Goal: Navigation & Orientation: Find specific page/section

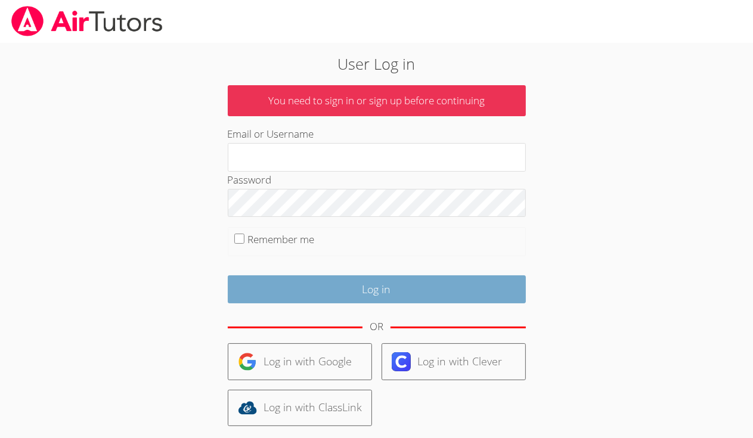
type input "[EMAIL_ADDRESS][DOMAIN_NAME]"
click at [327, 283] on input "Log in" at bounding box center [377, 290] width 298 height 28
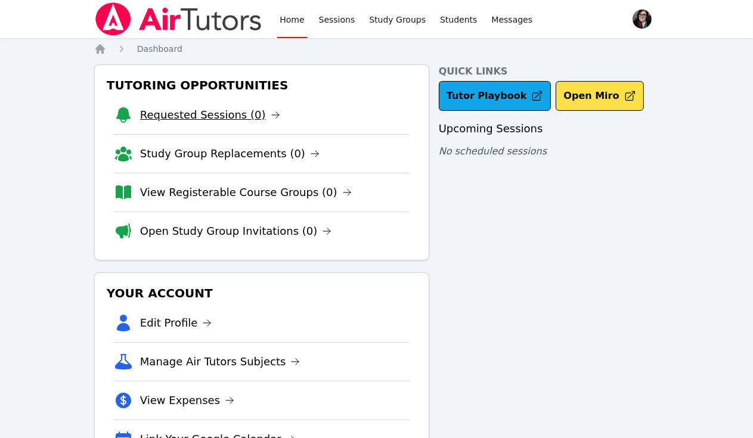
click at [231, 114] on link "Requested Sessions (0)" at bounding box center [210, 115] width 140 height 17
click at [260, 194] on link "View Registerable Course Groups (0)" at bounding box center [246, 192] width 212 height 17
